Goal: Find specific page/section

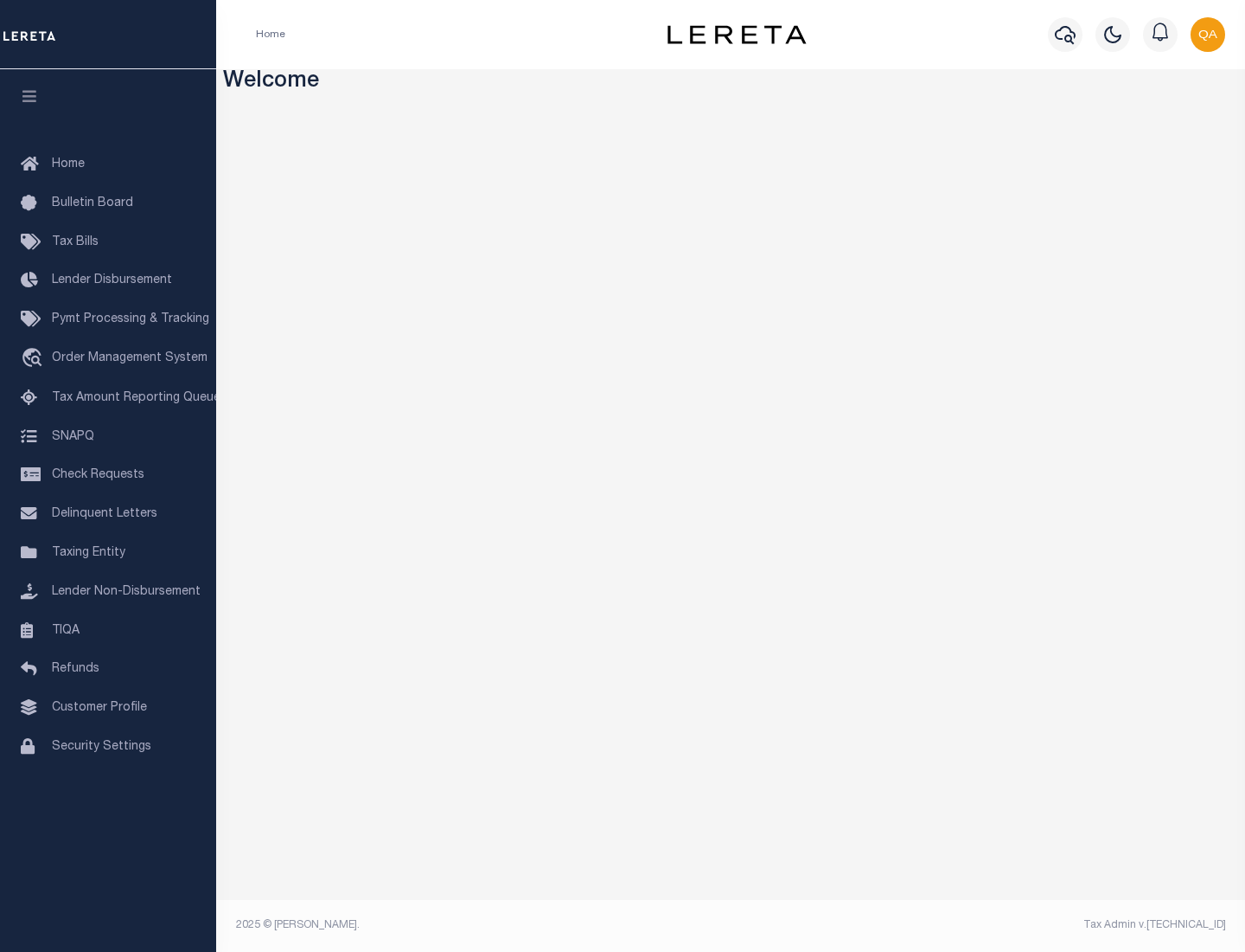
click at [108, 475] on span "Check Requests" at bounding box center [98, 474] width 93 height 12
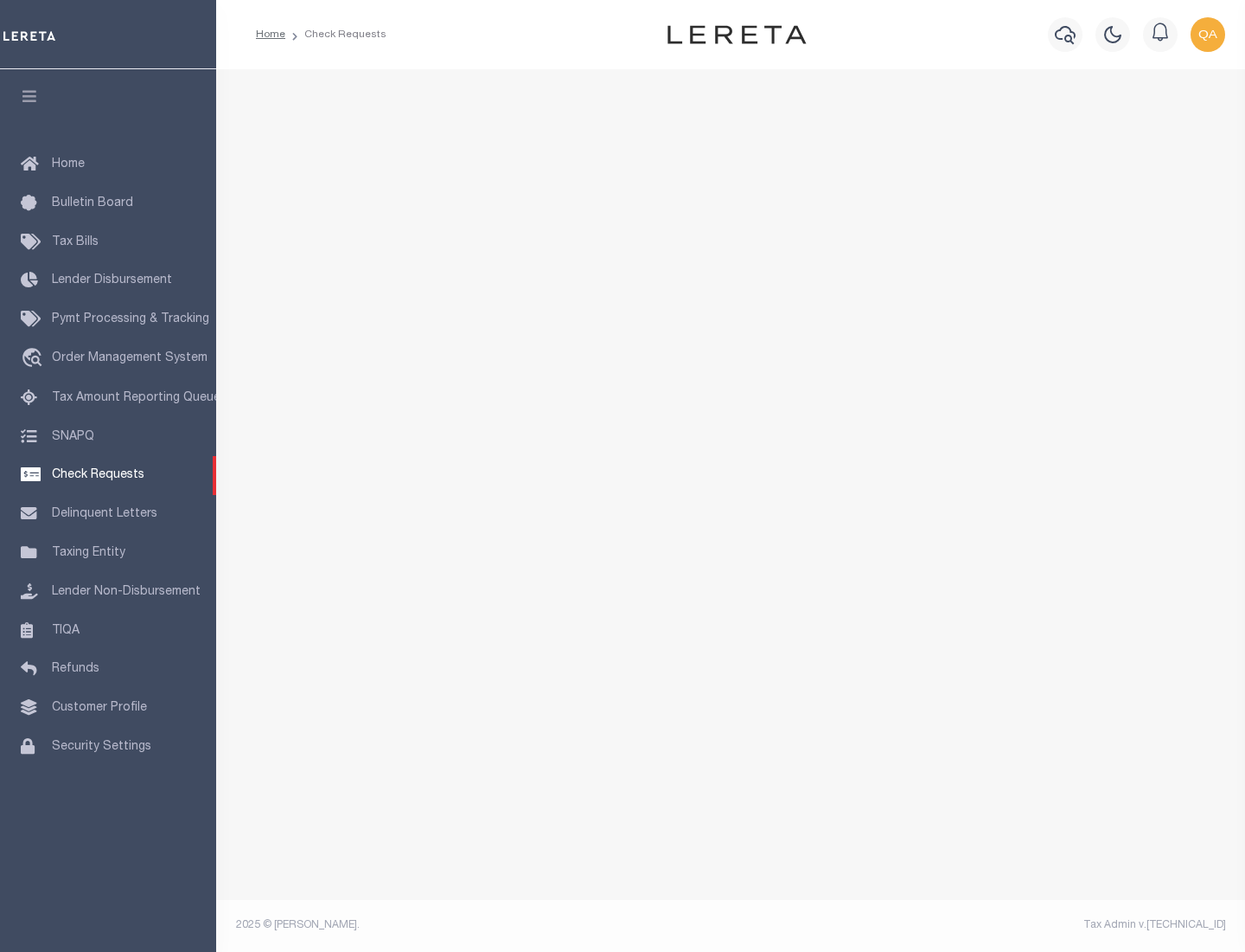
select select "50"
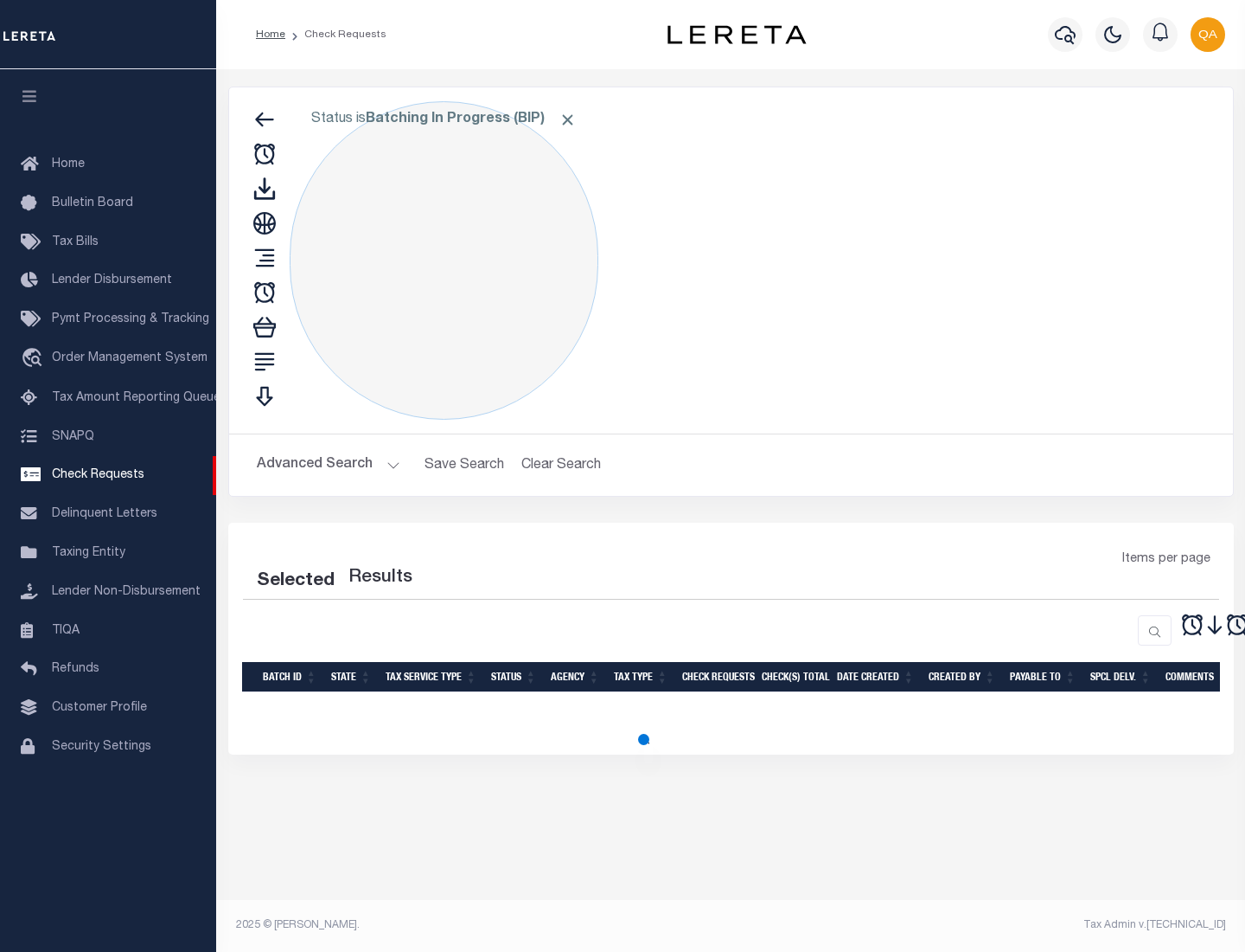
select select "50"
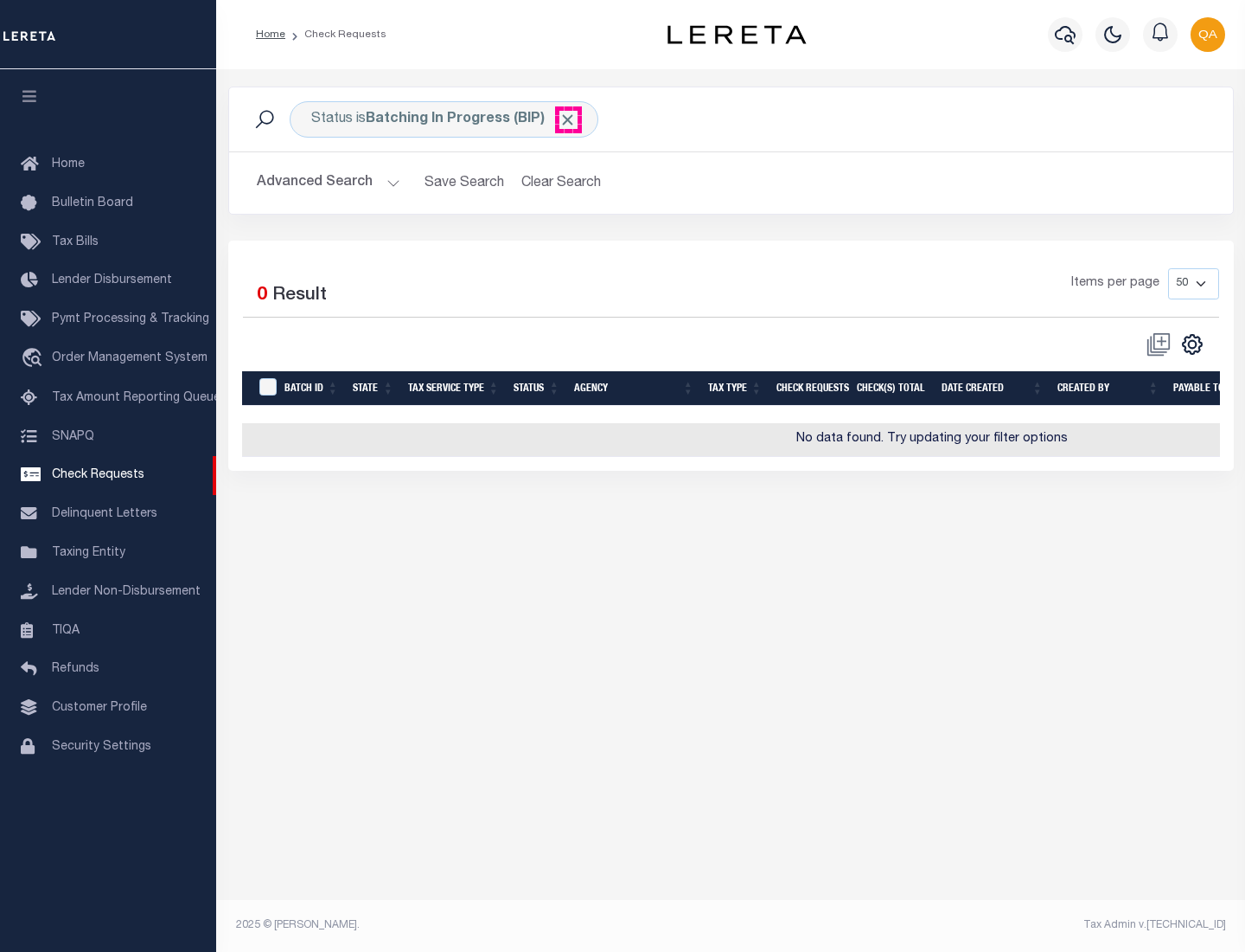
click at [569, 120] on span "Click to Remove" at bounding box center [568, 120] width 18 height 18
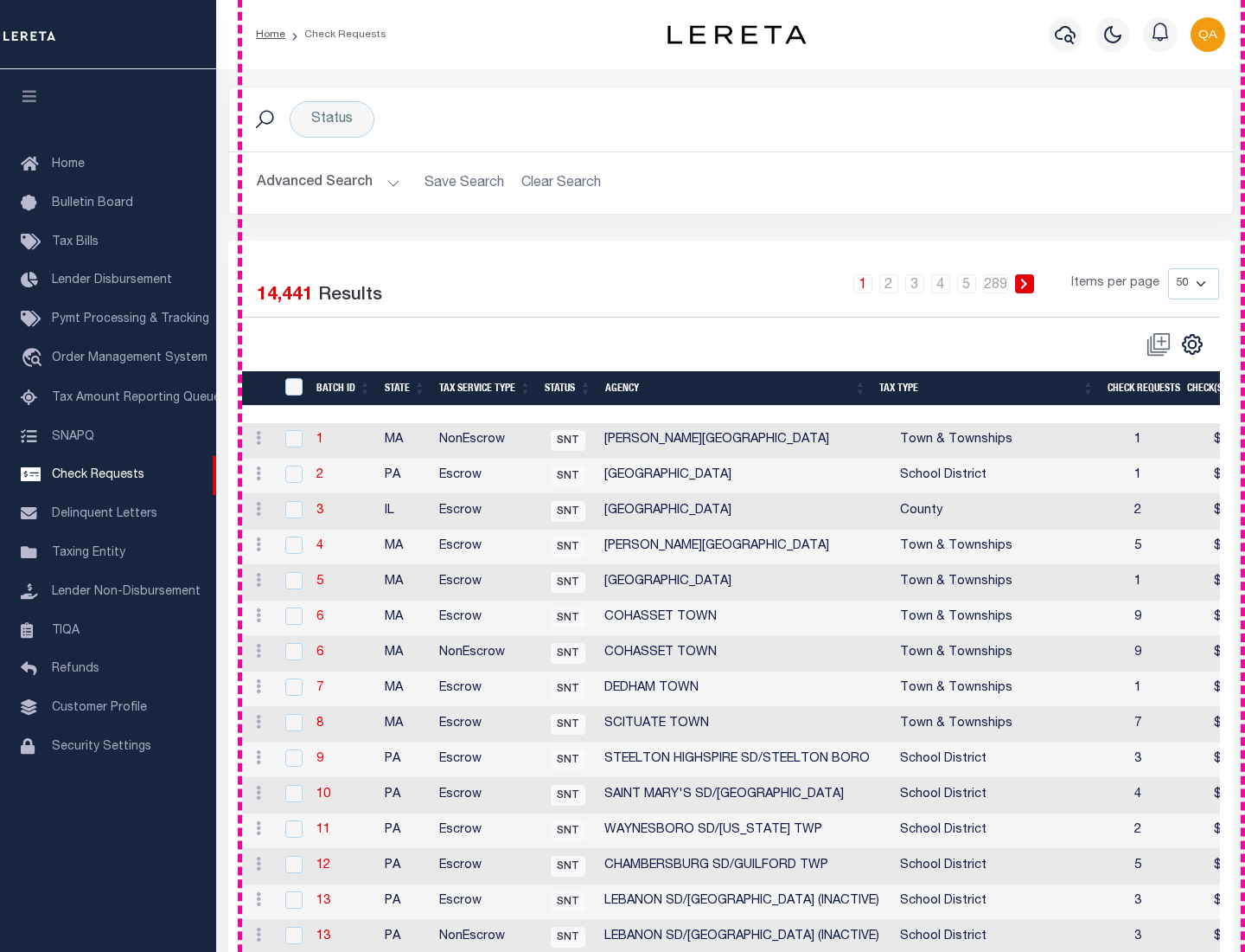
scroll to position [834, 0]
